Goal: Task Accomplishment & Management: Use online tool/utility

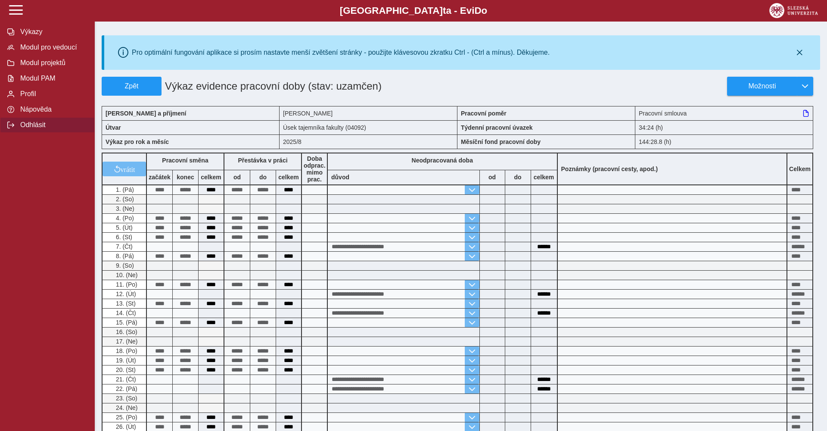
click at [47, 125] on span "Odhlásit" at bounding box center [53, 125] width 70 height 8
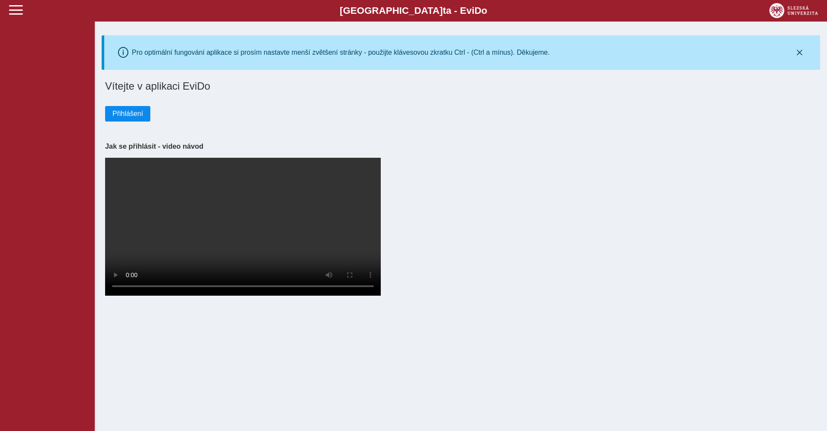
click at [130, 115] on span "Přihlášení" at bounding box center [127, 114] width 31 height 8
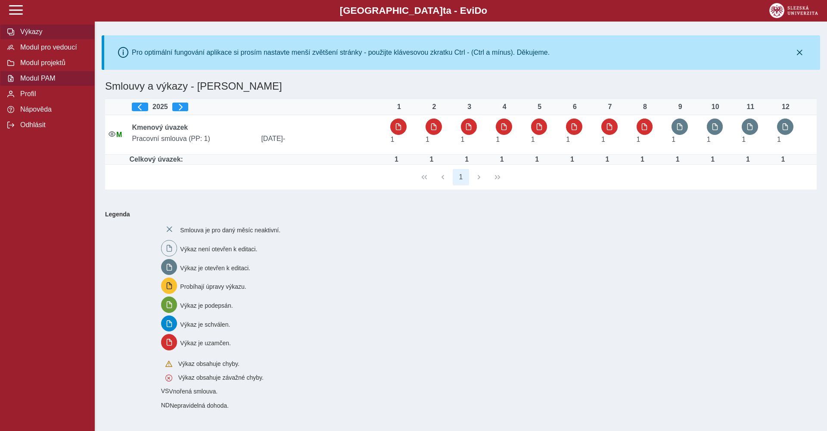
click at [64, 71] on button "Modul PAM" at bounding box center [47, 79] width 95 height 16
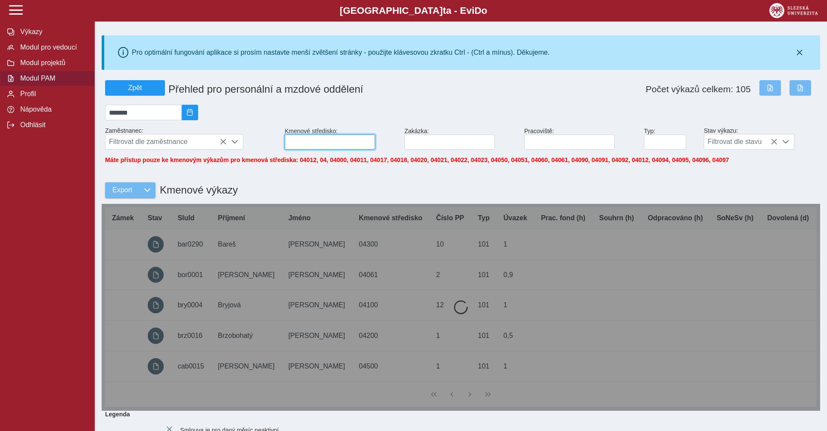
click at [310, 146] on input at bounding box center [330, 141] width 90 height 15
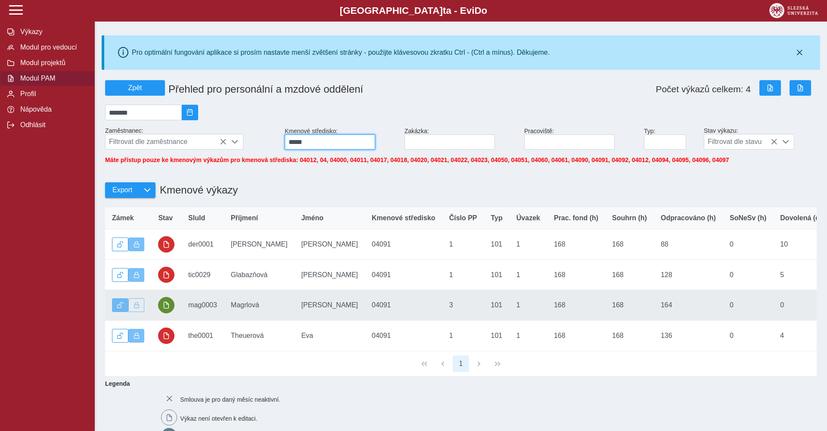
type input "*****"
click at [162, 307] on button "button" at bounding box center [166, 305] width 16 height 16
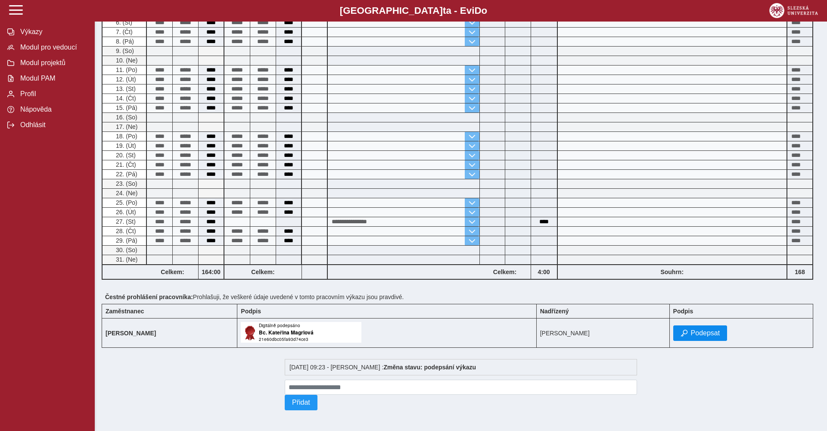
scroll to position [317, 0]
click at [702, 331] on button "Podepsat" at bounding box center [701, 333] width 54 height 16
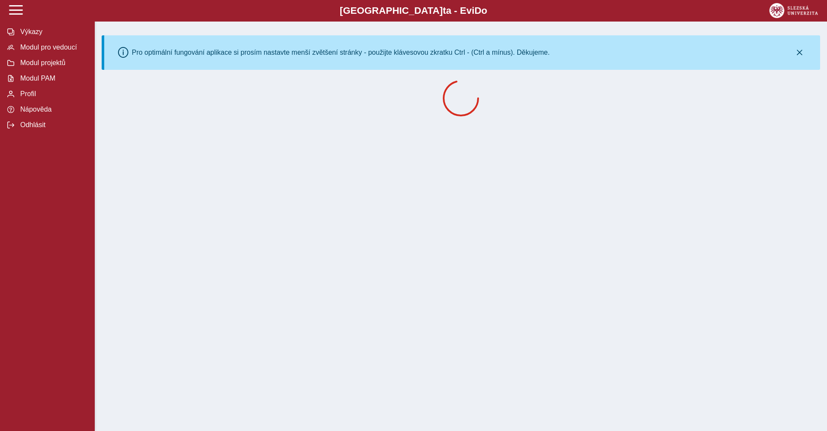
scroll to position [0, 0]
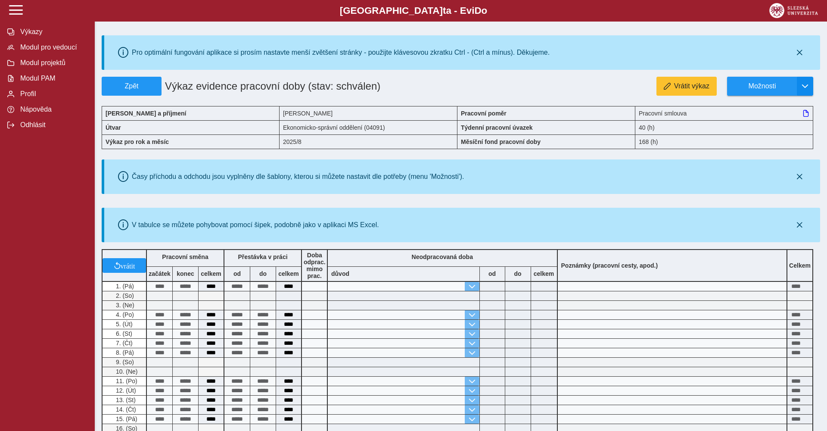
click at [805, 89] on span "button" at bounding box center [805, 86] width 7 height 7
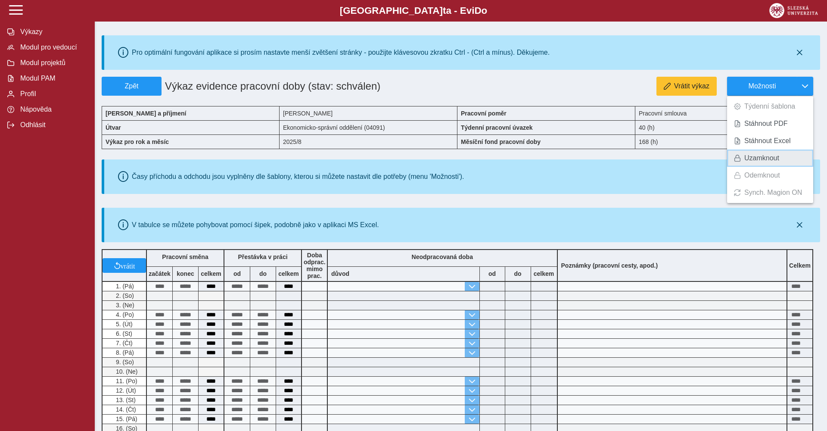
click at [760, 156] on span "Uzamknout" at bounding box center [762, 158] width 35 height 7
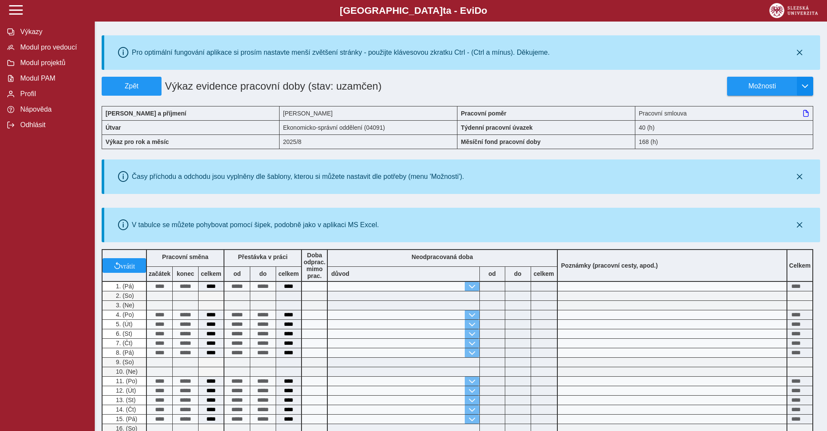
click at [807, 86] on span "button" at bounding box center [805, 86] width 7 height 7
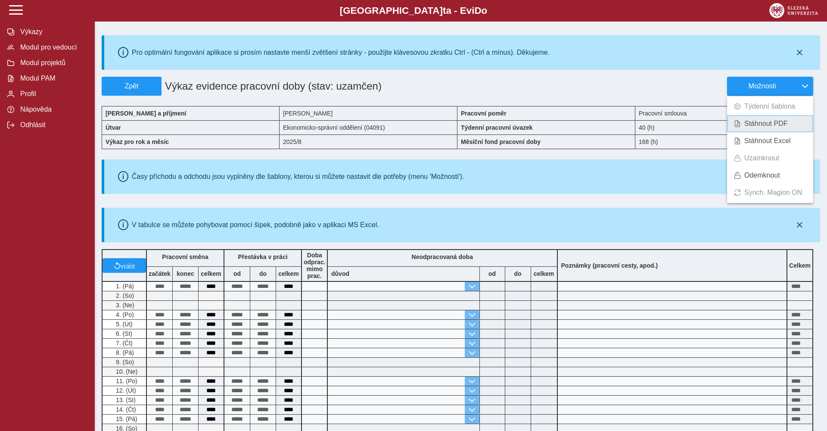
click at [775, 128] on link "Stáhnout PDF" at bounding box center [770, 123] width 86 height 17
